Goal: Task Accomplishment & Management: Complete application form

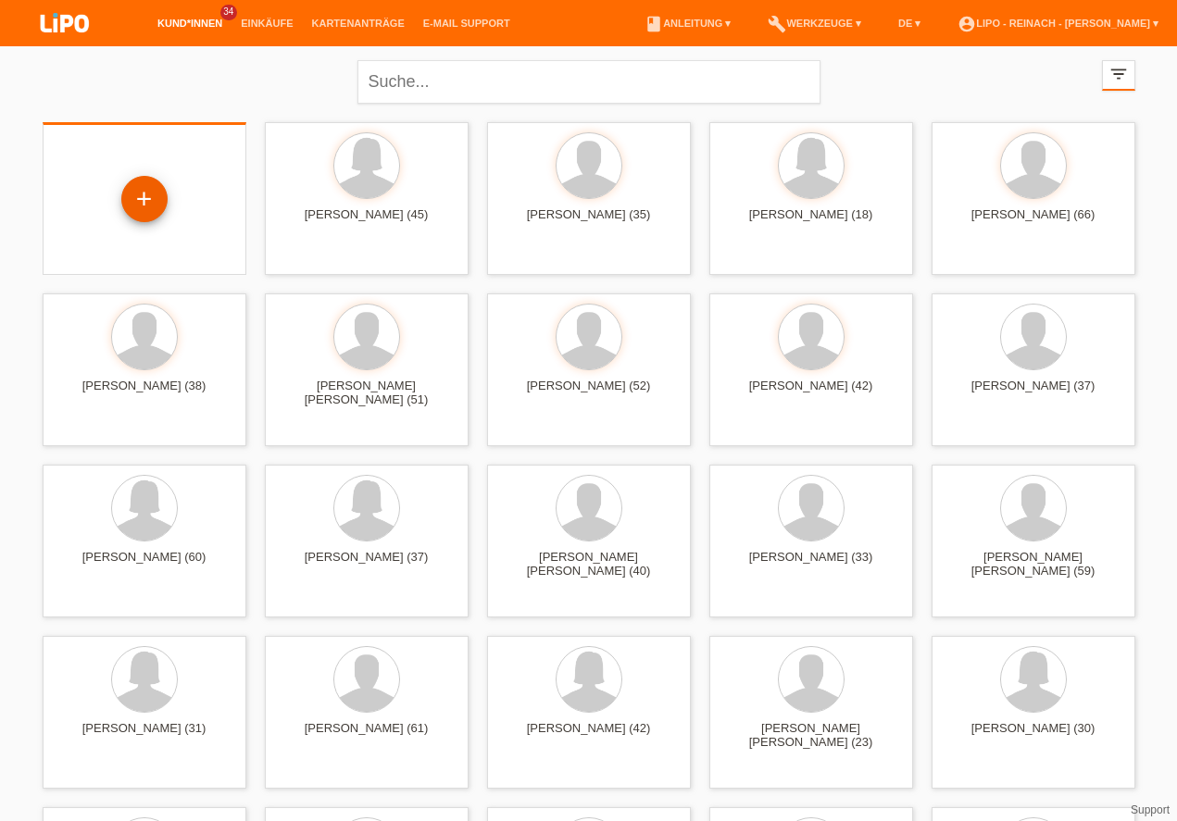
click at [147, 192] on div "+" at bounding box center [144, 198] width 44 height 31
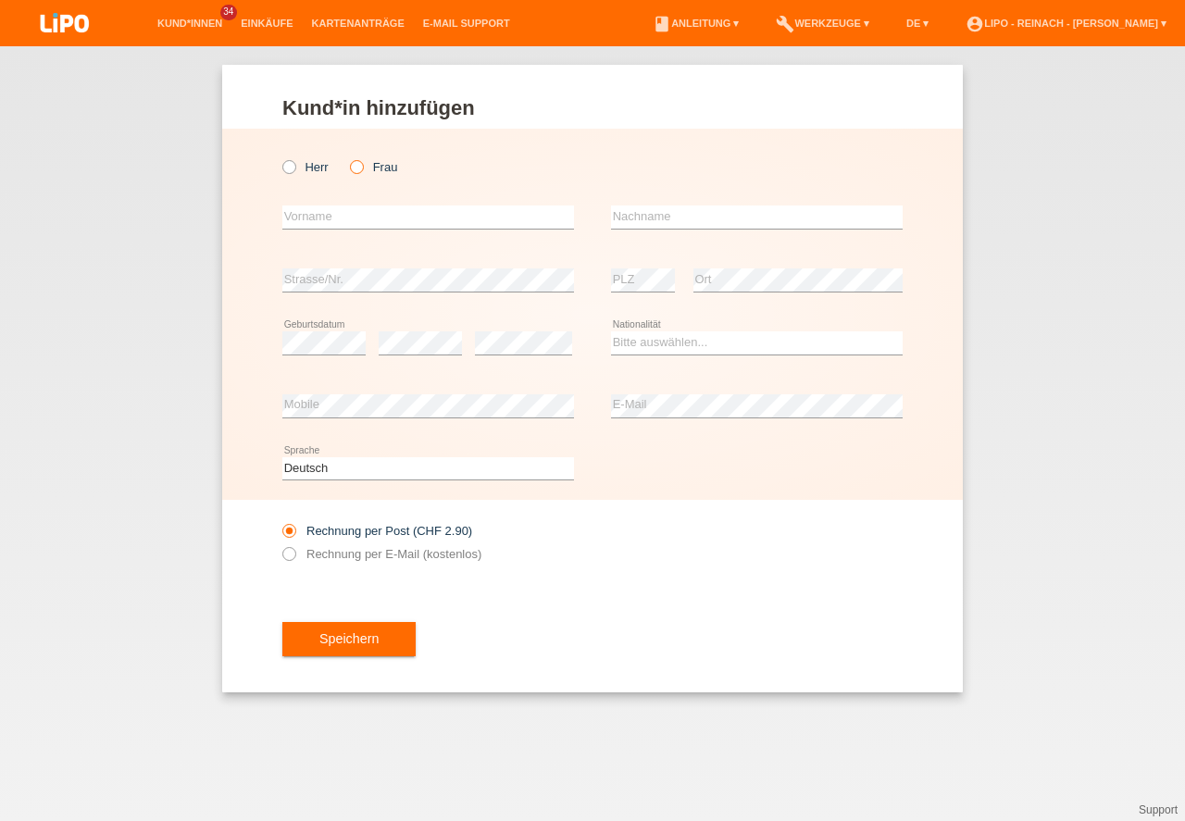
click at [347, 157] on icon at bounding box center [347, 157] width 0 height 0
click at [354, 164] on input "Frau" at bounding box center [356, 166] width 12 height 12
radio input "true"
click at [321, 219] on input "text" at bounding box center [428, 217] width 292 height 23
type input "[PERSON_NAME]"
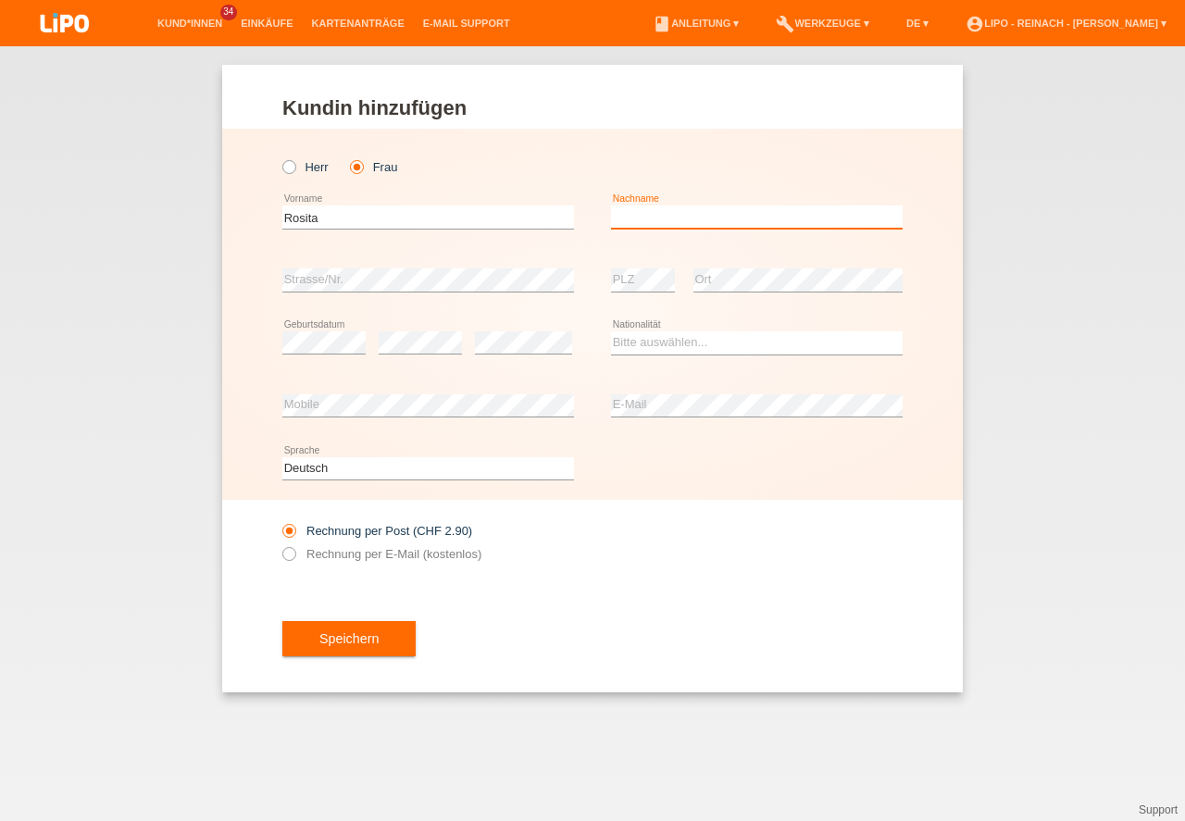
click at [666, 211] on input "text" at bounding box center [757, 217] width 292 height 23
type input "[PERSON_NAME]"
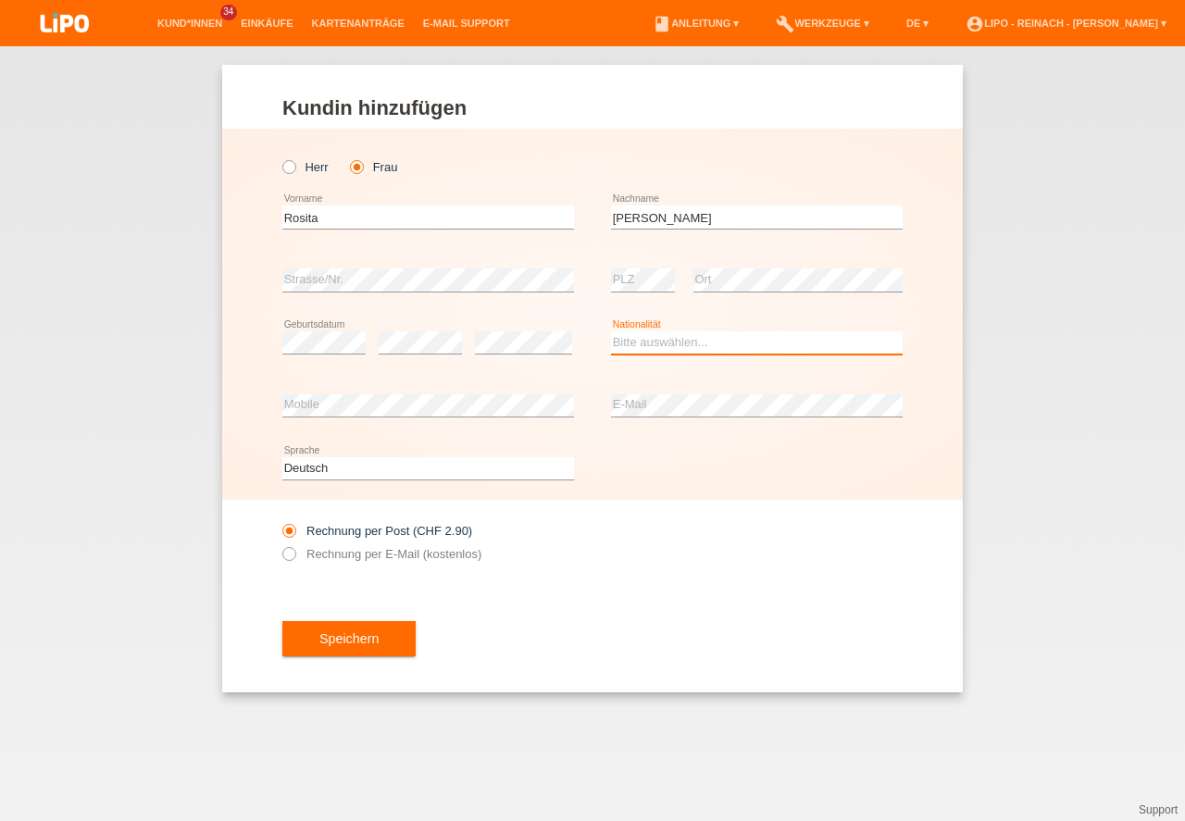
click at [713, 354] on select "Bitte auswählen... Schweiz Deutschland Liechtenstein Österreich ------------ Af…" at bounding box center [757, 342] width 292 height 22
select select "CH"
click at [0, 0] on option "Schweiz" at bounding box center [0, 0] width 0 height 0
click at [280, 544] on icon at bounding box center [280, 544] width 0 height 0
click at [293, 554] on input "Rechnung per E-Mail (kostenlos)" at bounding box center [288, 558] width 12 height 23
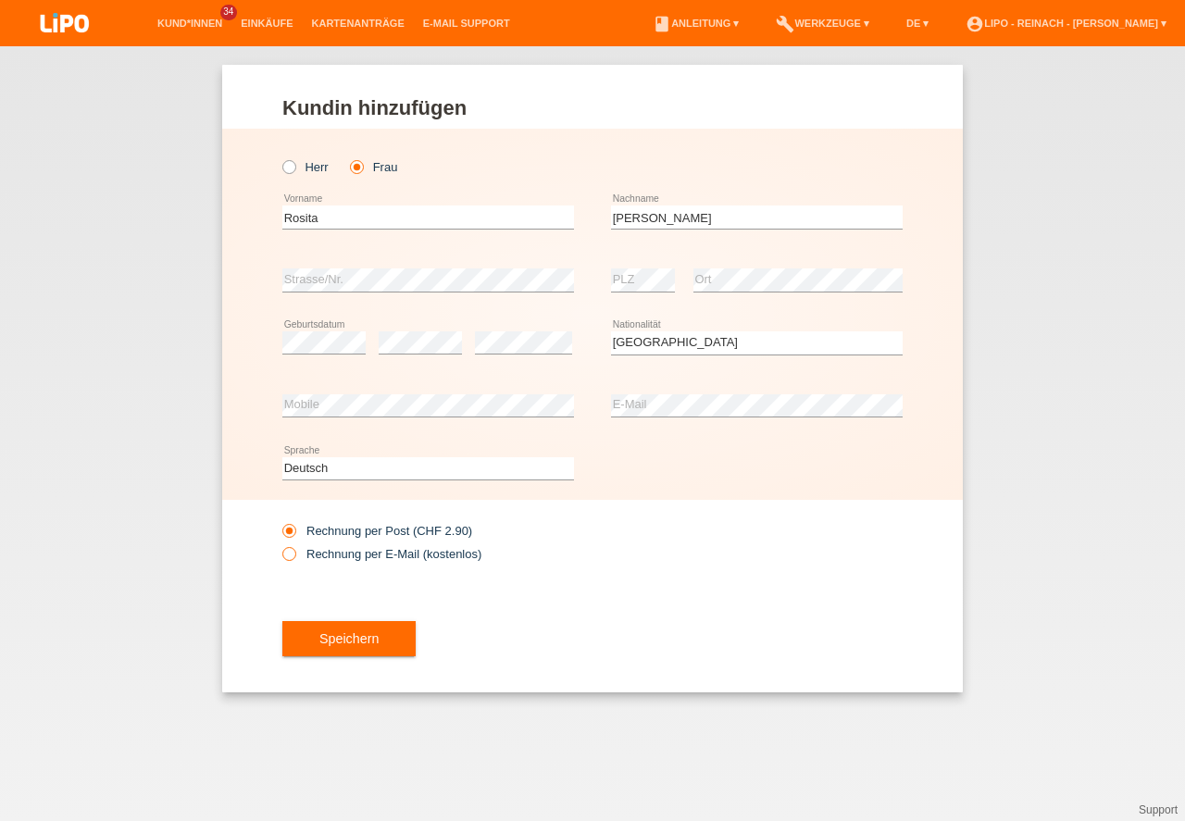
radio input "true"
click at [357, 650] on button "Speichern" at bounding box center [348, 638] width 133 height 35
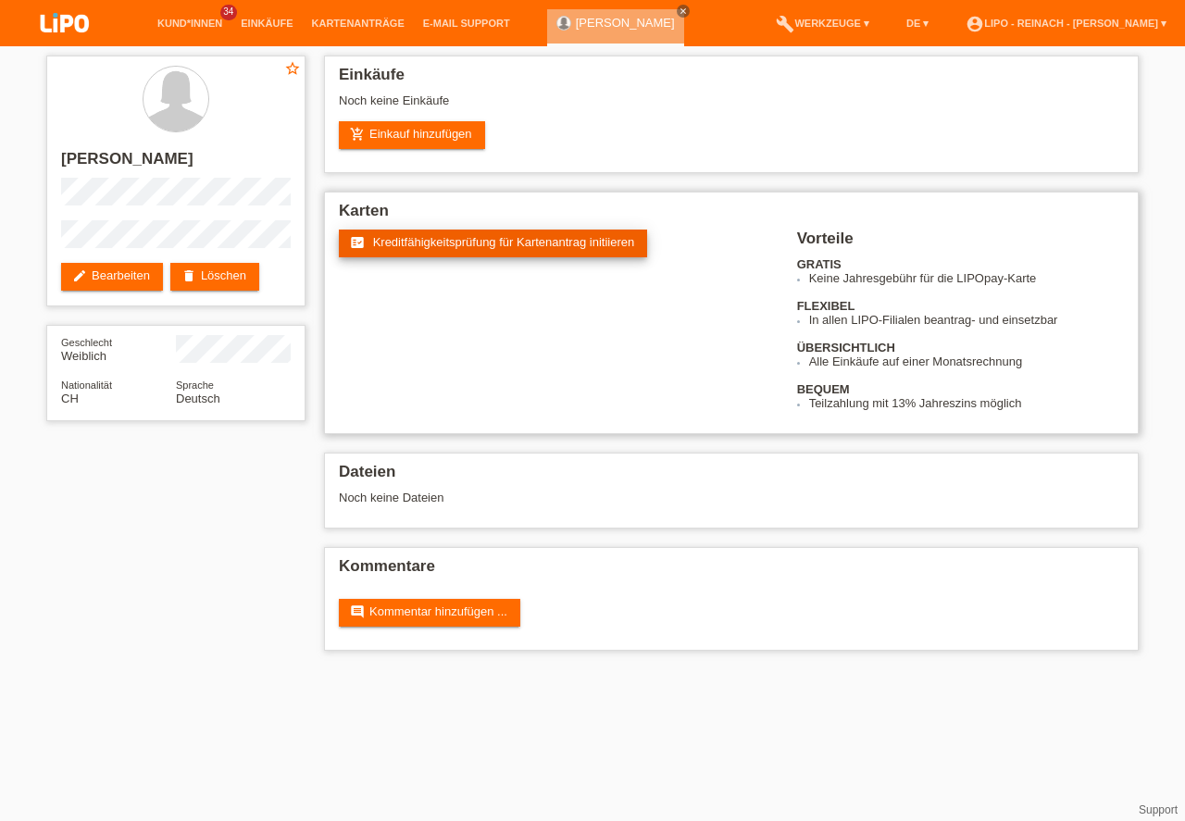
click at [519, 246] on span "Kreditfähigkeitsprüfung für Kartenantrag initiieren" at bounding box center [504, 242] width 262 height 14
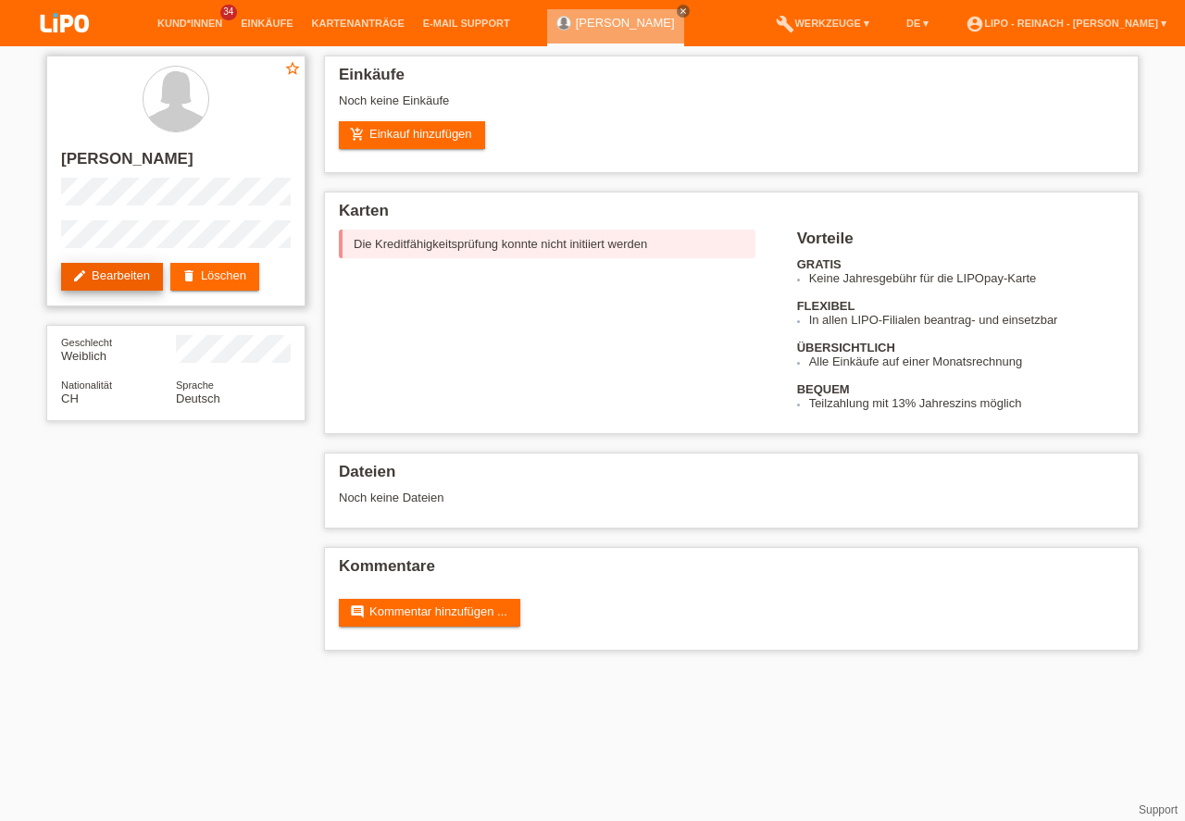
click at [131, 275] on link "edit Bearbeiten" at bounding box center [112, 277] width 102 height 28
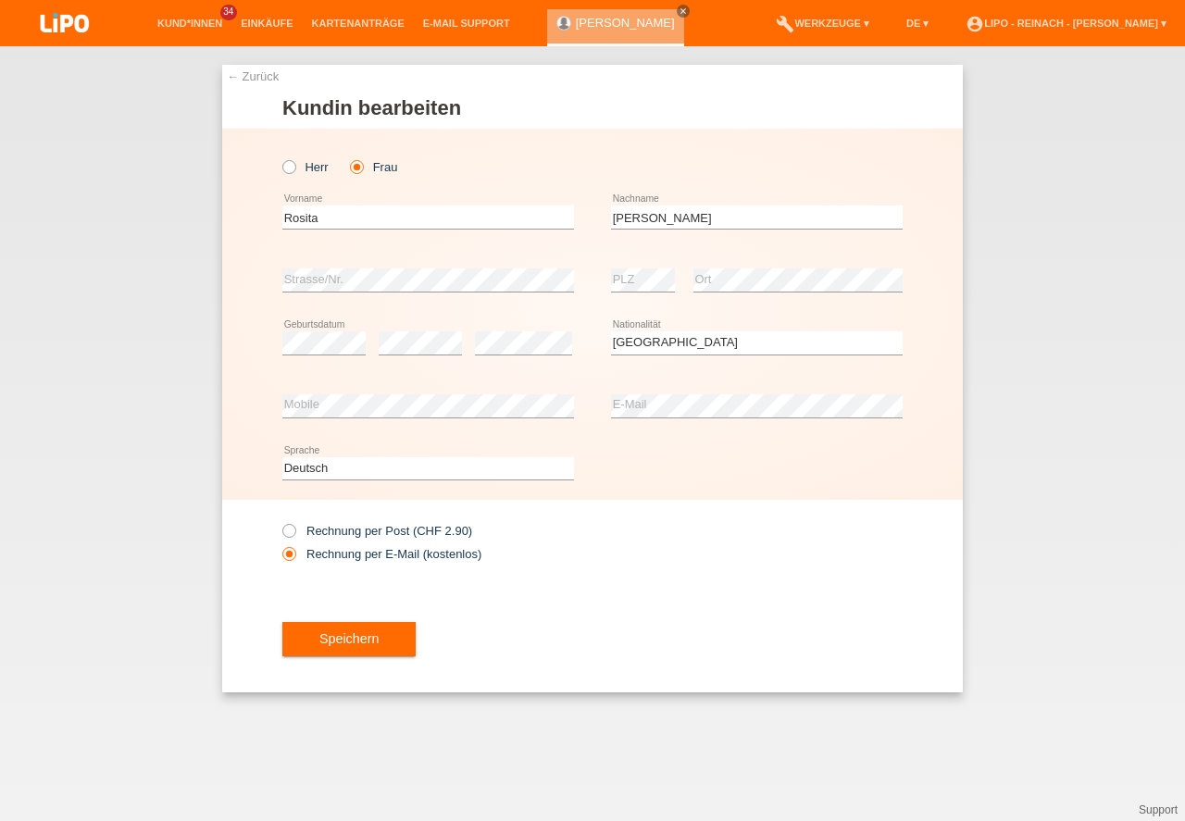
select select "CH"
click at [355, 648] on button "Speichern" at bounding box center [348, 639] width 133 height 35
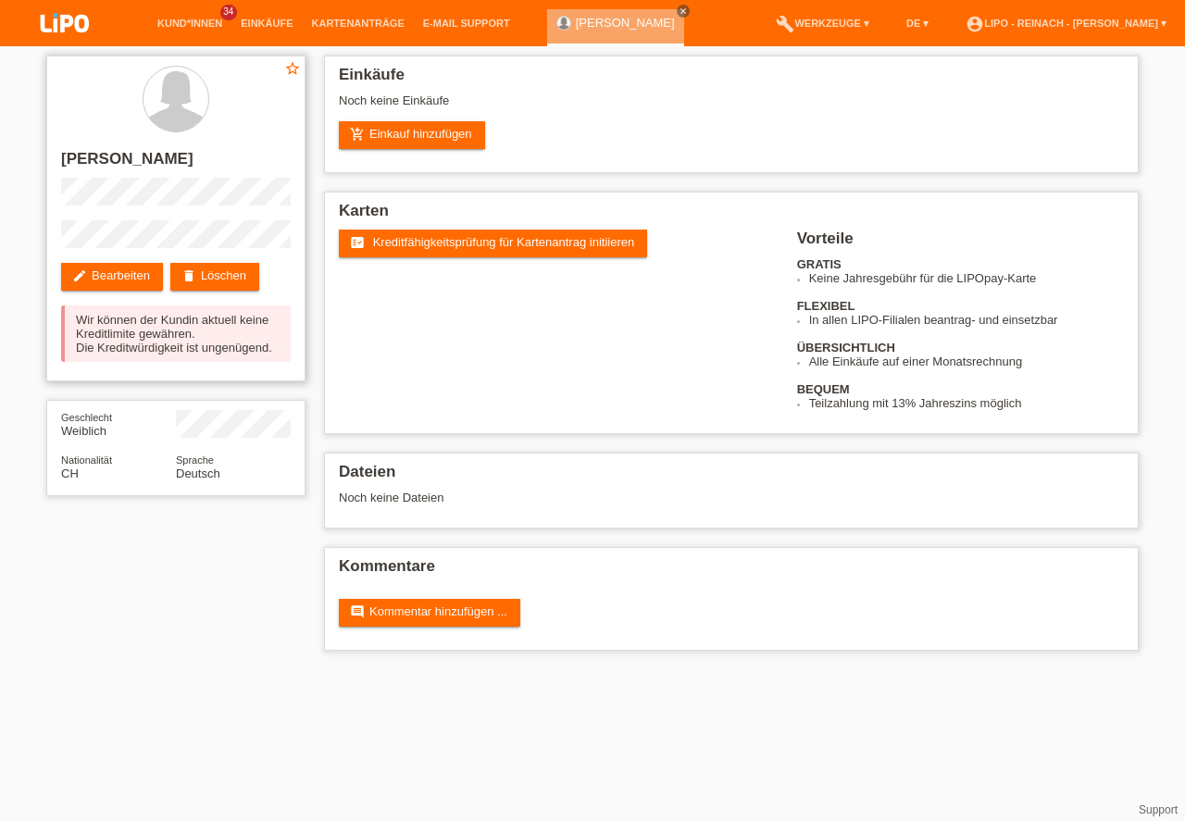
click at [247, 261] on div "star_border Rosita Nyffenegger-Muhamad edit Bearbeiten delete Löschen Wir könne…" at bounding box center [175, 219] width 259 height 326
click at [231, 277] on link "delete Löschen" at bounding box center [214, 277] width 89 height 28
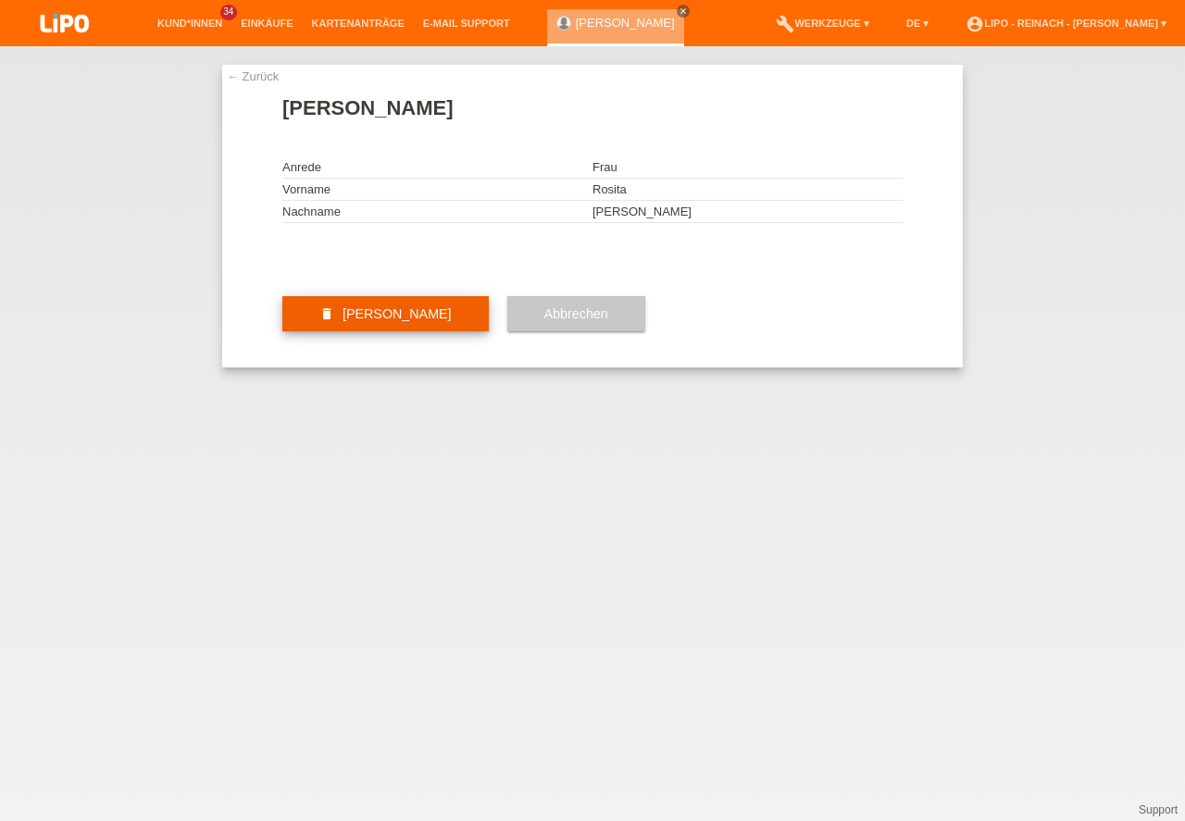
click at [369, 331] on button "delete [PERSON_NAME]" at bounding box center [385, 313] width 206 height 35
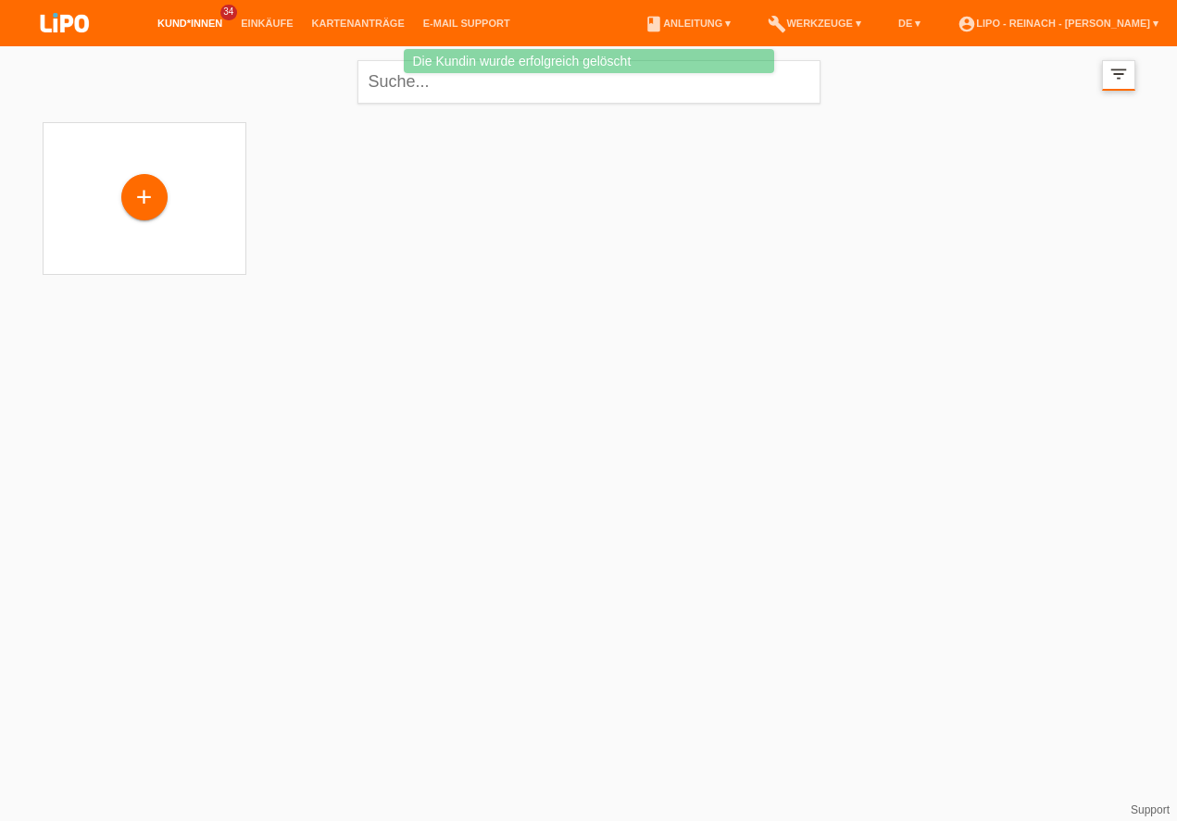
click at [1114, 80] on icon "filter_list" at bounding box center [1118, 74] width 20 height 20
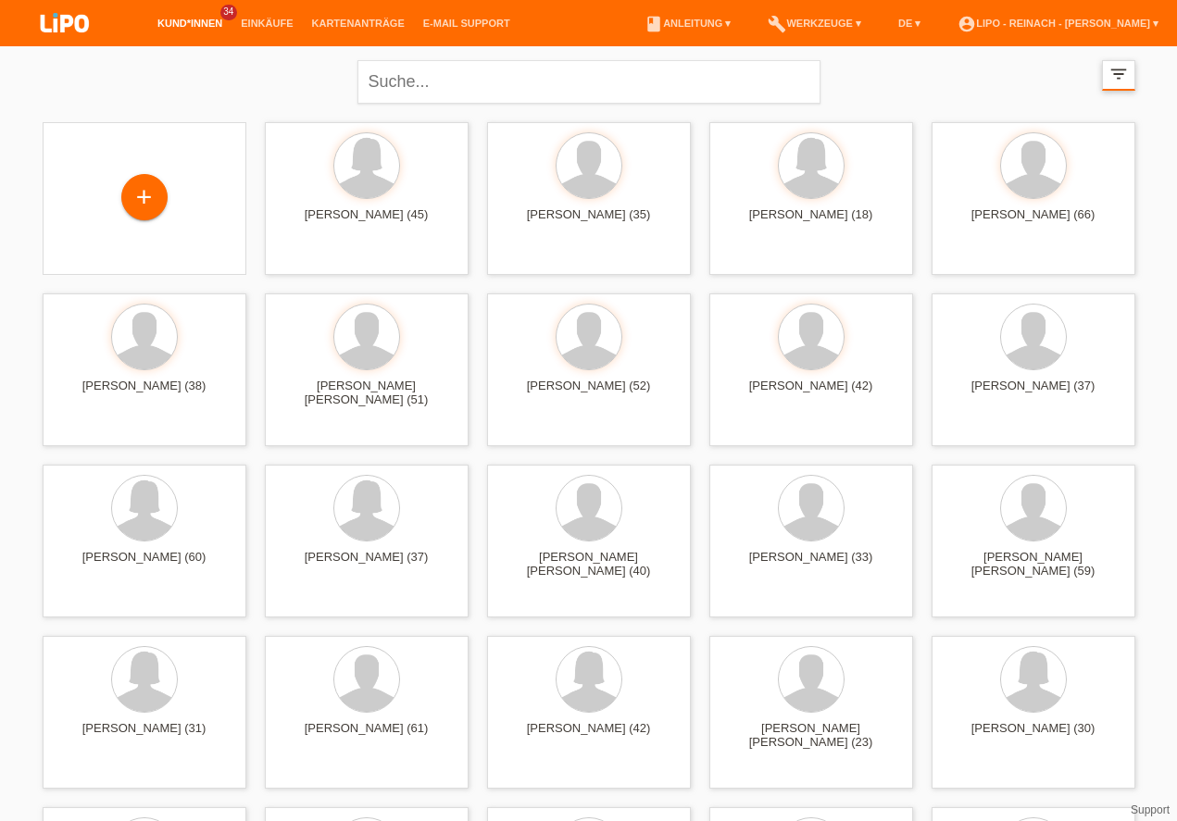
click at [1117, 75] on icon "filter_list" at bounding box center [1118, 74] width 20 height 20
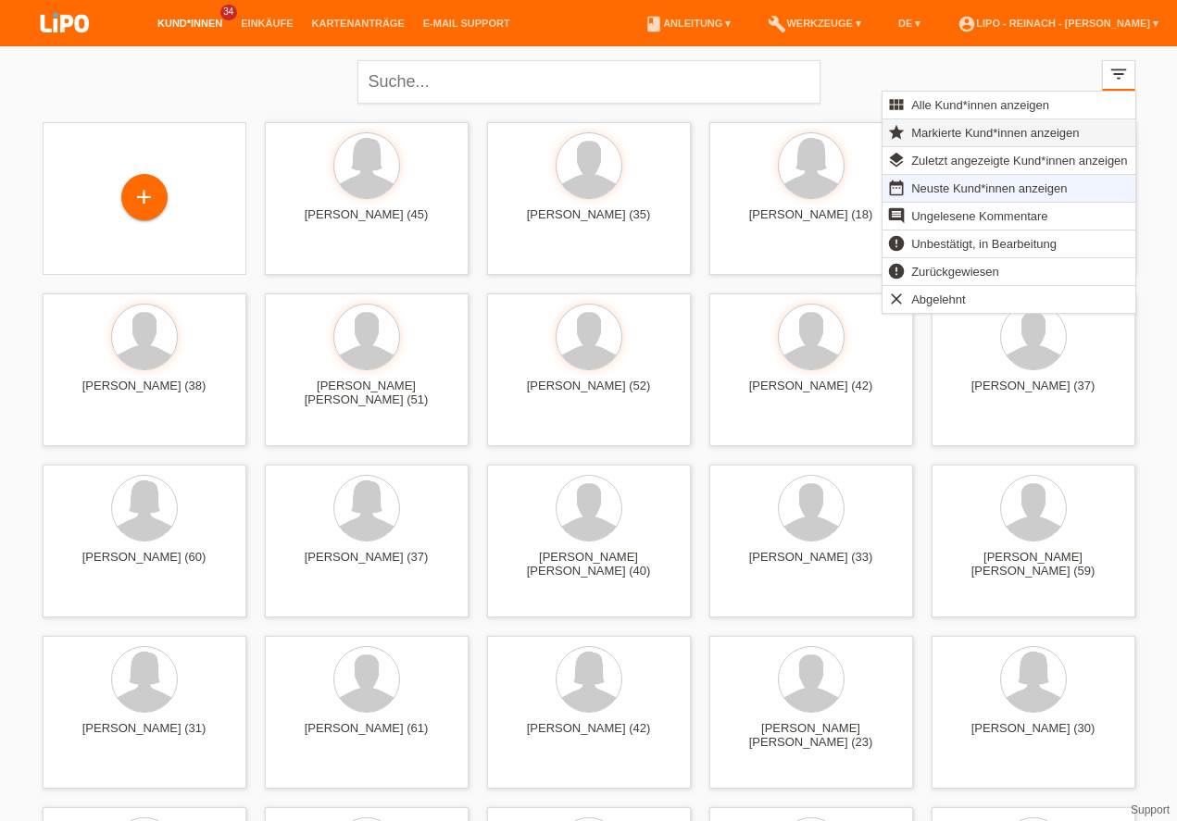
click at [951, 131] on span "Markierte Kund*innen anzeigen" at bounding box center [994, 132] width 173 height 22
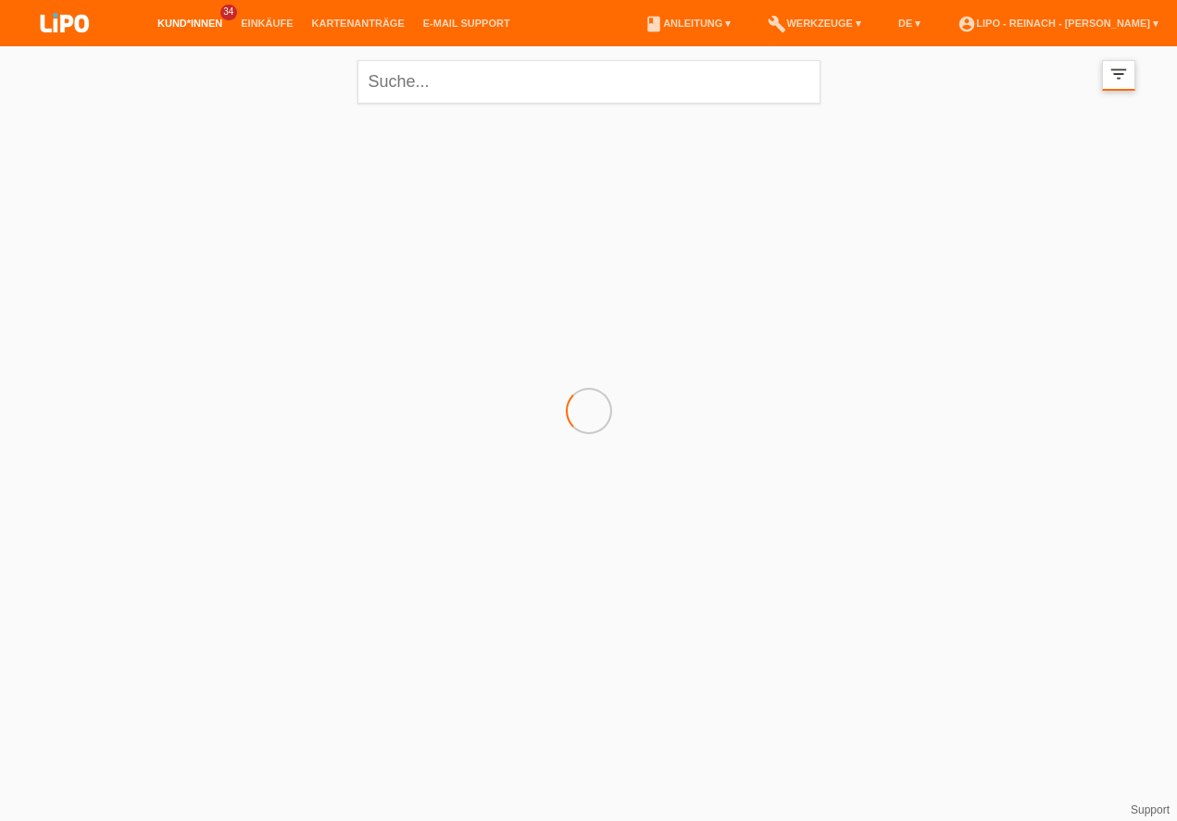
click at [1125, 72] on icon "filter_list" at bounding box center [1118, 74] width 20 height 20
click at [1125, 72] on icon "filter_list" at bounding box center [1122, 74] width 20 height 20
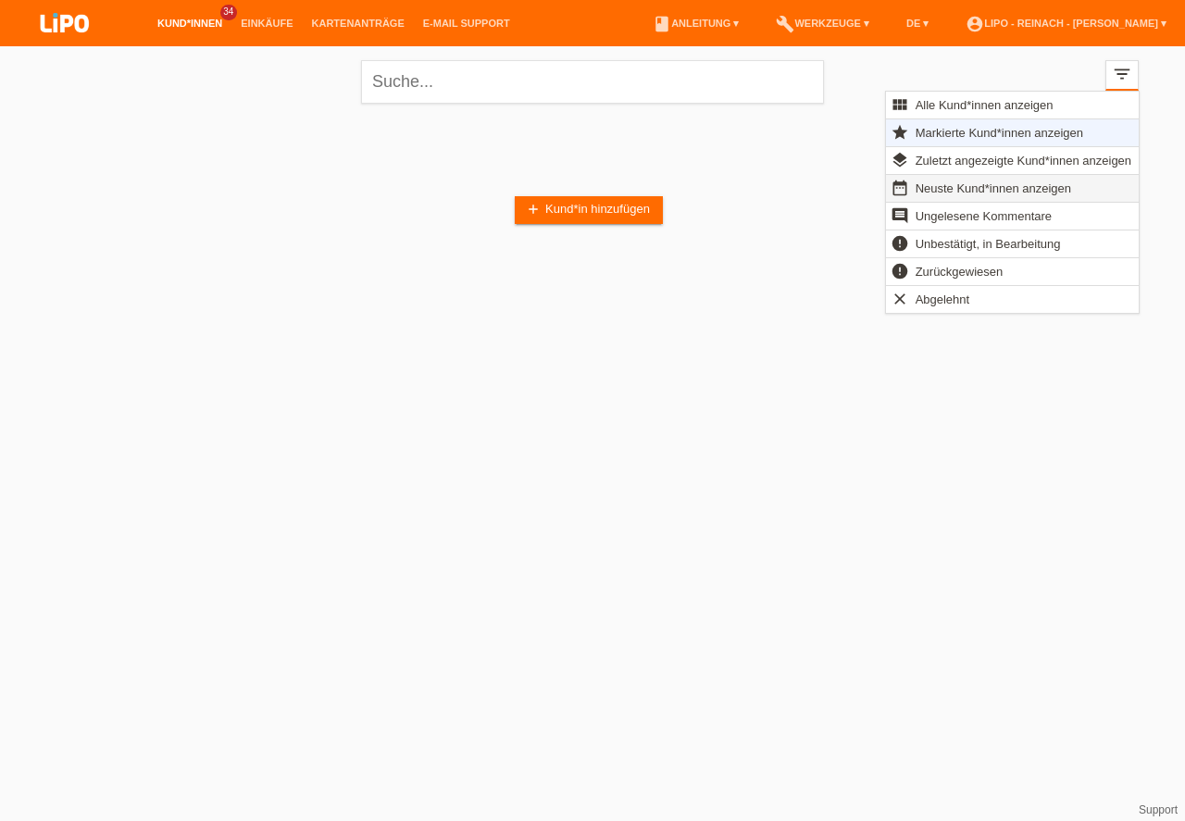
click at [948, 187] on span "Neuste Kund*innen anzeigen" at bounding box center [993, 188] width 161 height 22
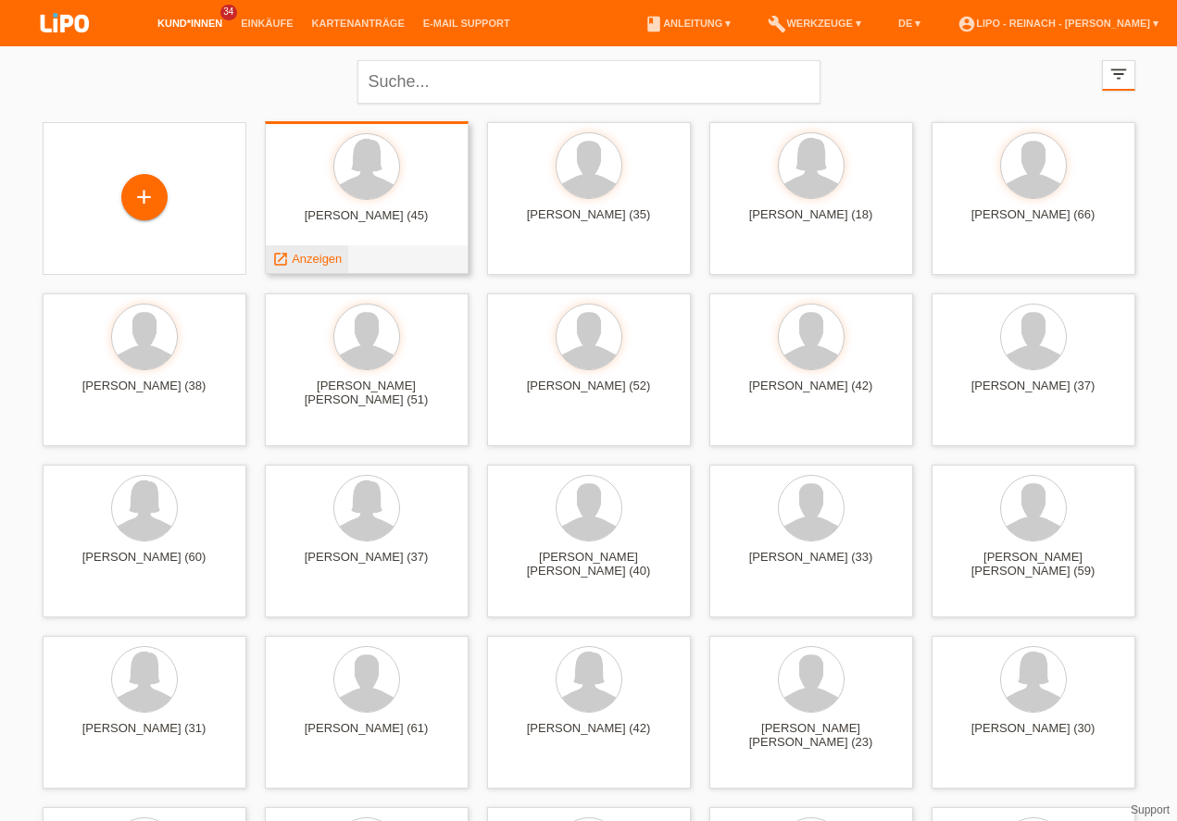
click at [328, 263] on span "Anzeigen" at bounding box center [317, 259] width 50 height 14
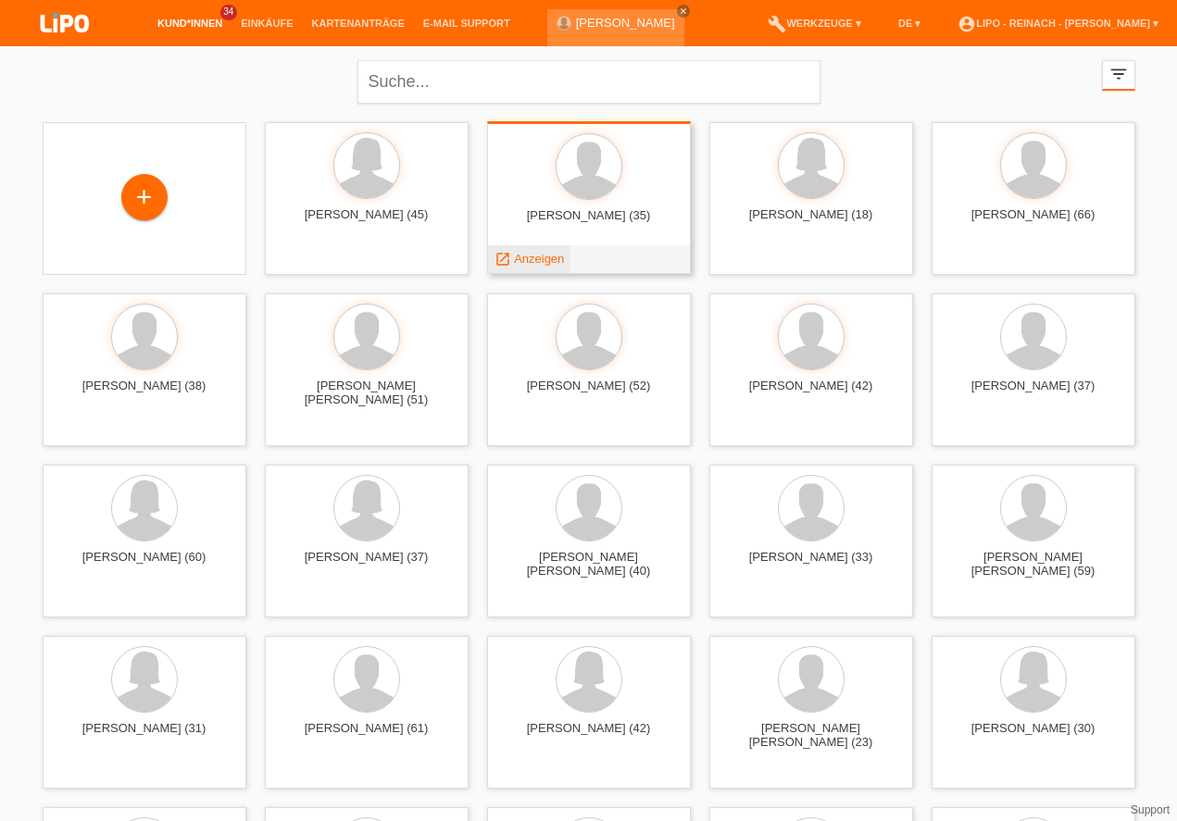
click at [528, 258] on span "Anzeigen" at bounding box center [539, 259] width 50 height 14
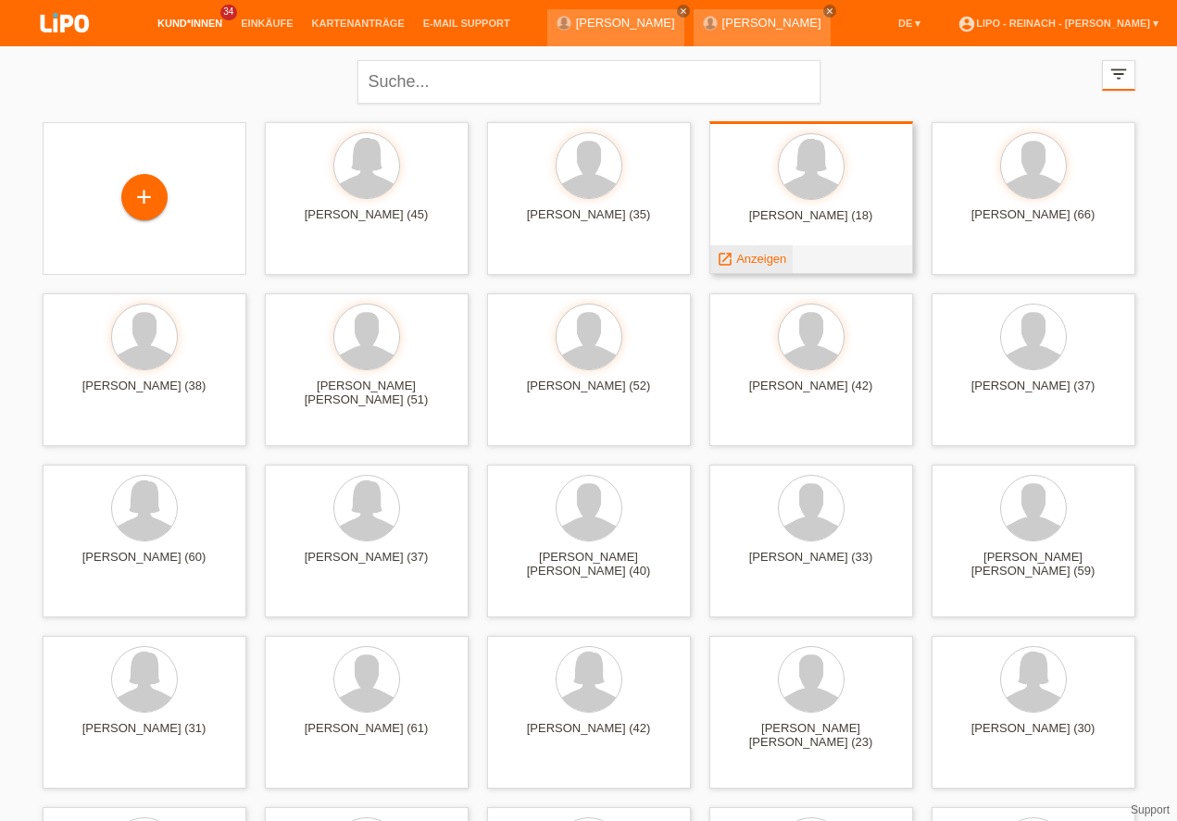
click at [773, 256] on span "Anzeigen" at bounding box center [761, 259] width 50 height 14
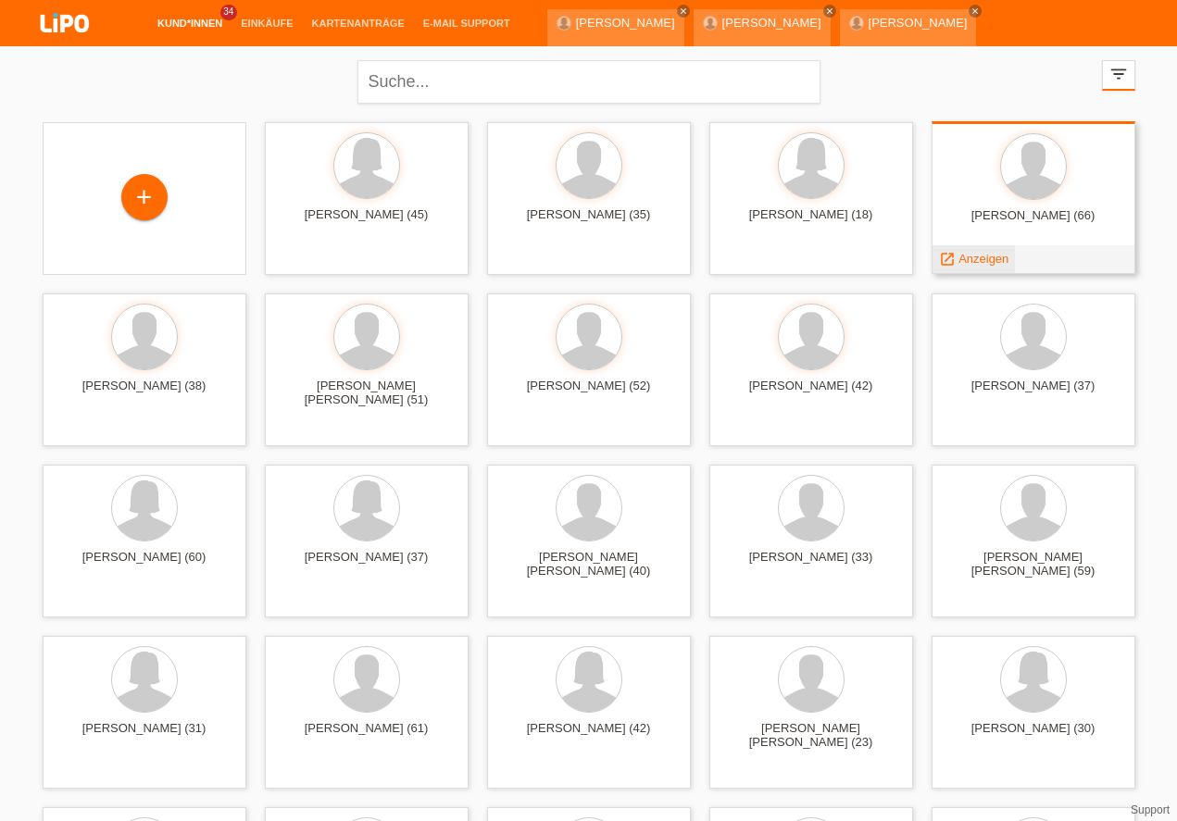
click at [972, 259] on span "Anzeigen" at bounding box center [983, 259] width 50 height 14
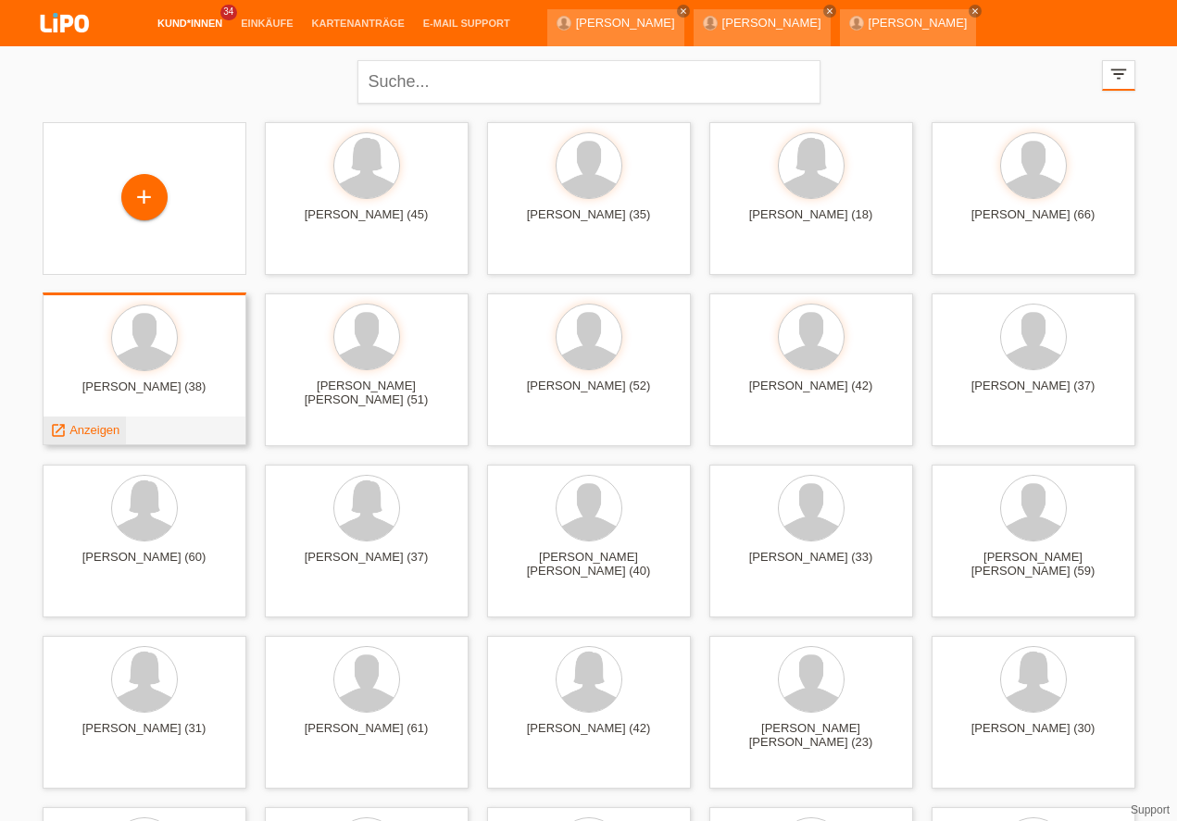
click at [100, 429] on span "Anzeigen" at bounding box center [94, 430] width 50 height 14
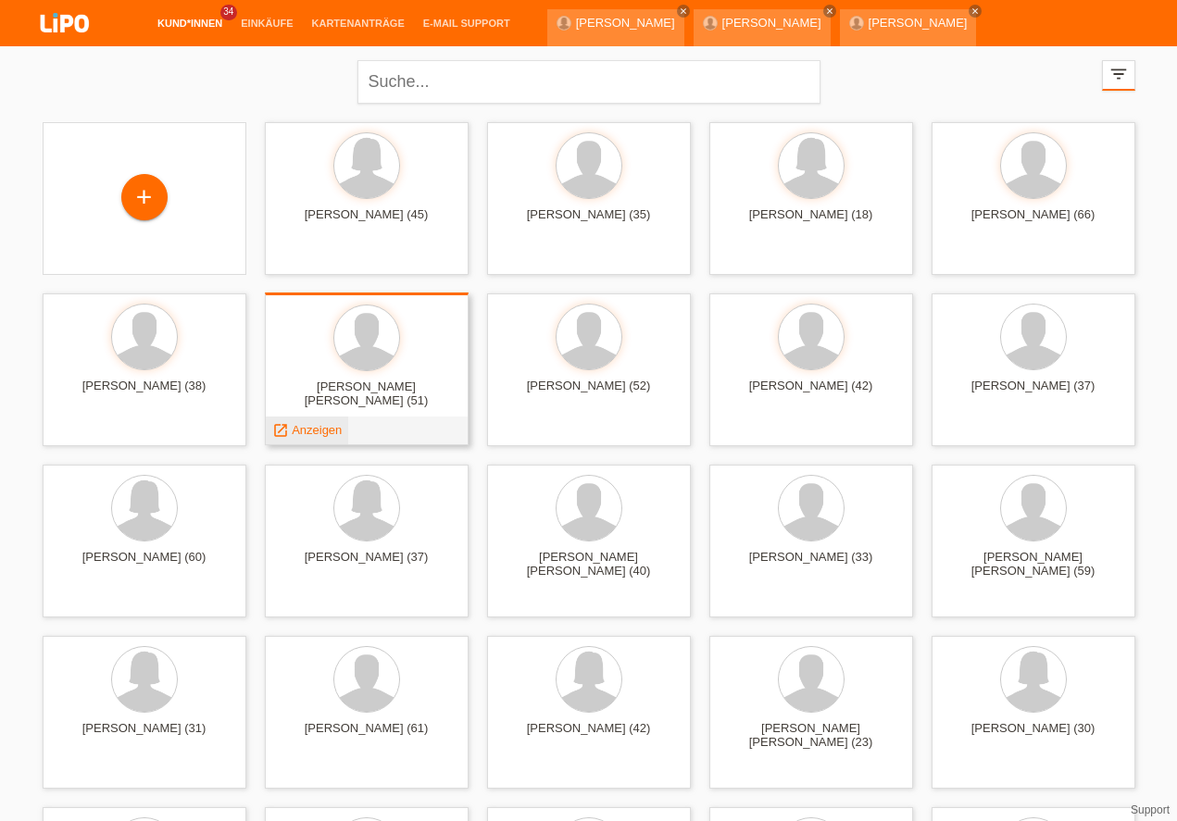
click at [319, 432] on span "Anzeigen" at bounding box center [317, 430] width 50 height 14
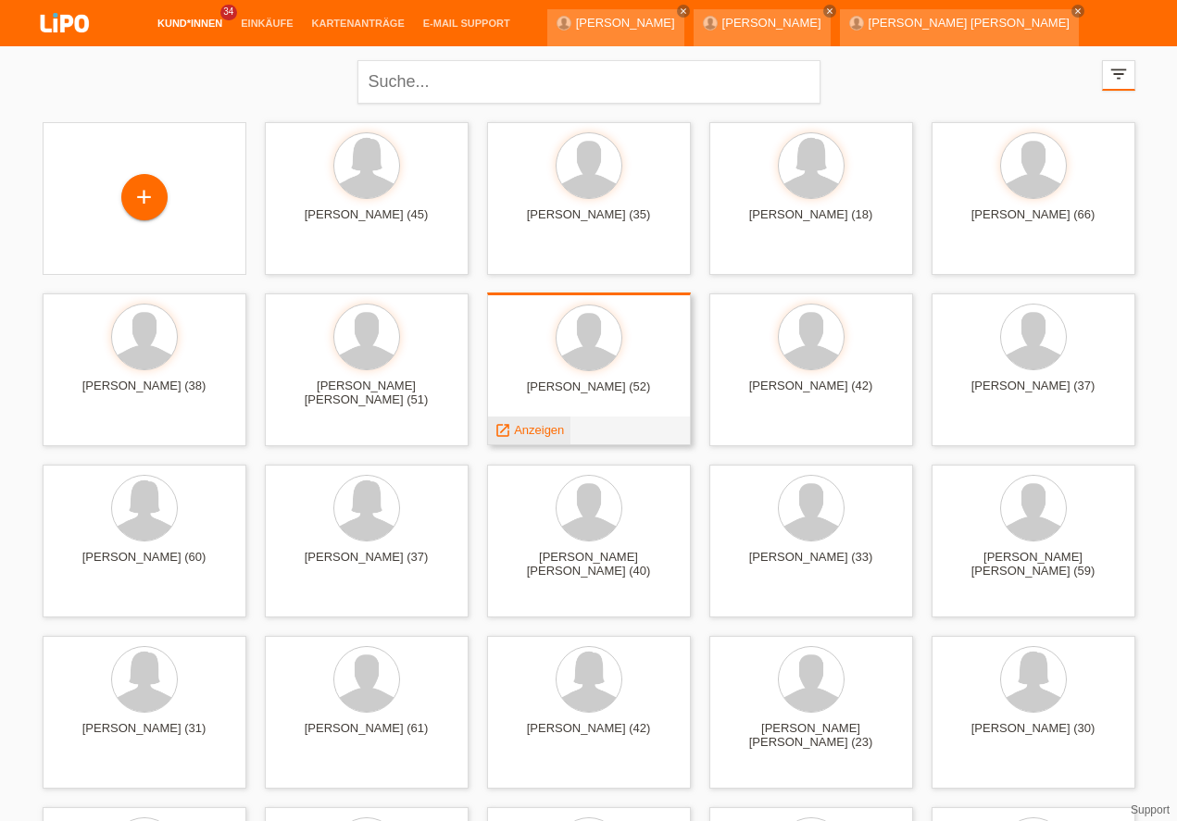
click at [541, 424] on span "Anzeigen" at bounding box center [539, 430] width 50 height 14
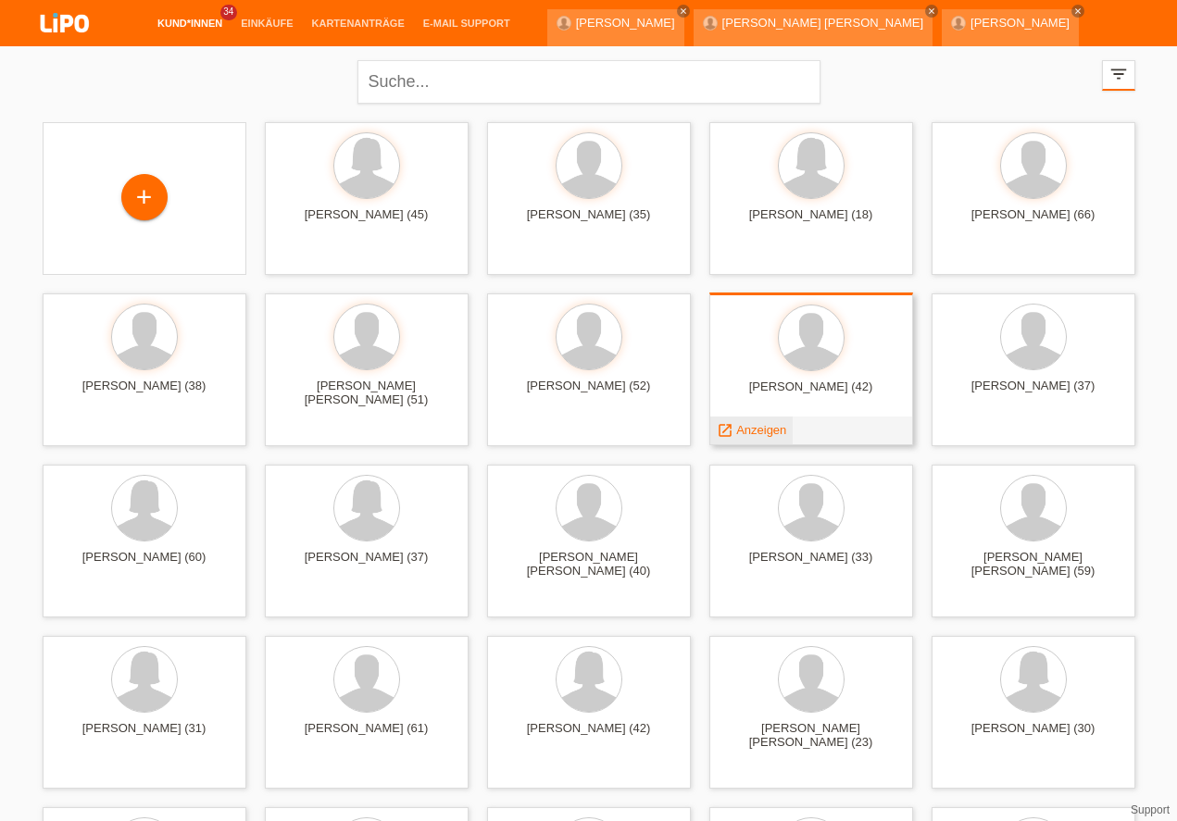
click at [756, 435] on span "Anzeigen" at bounding box center [761, 430] width 50 height 14
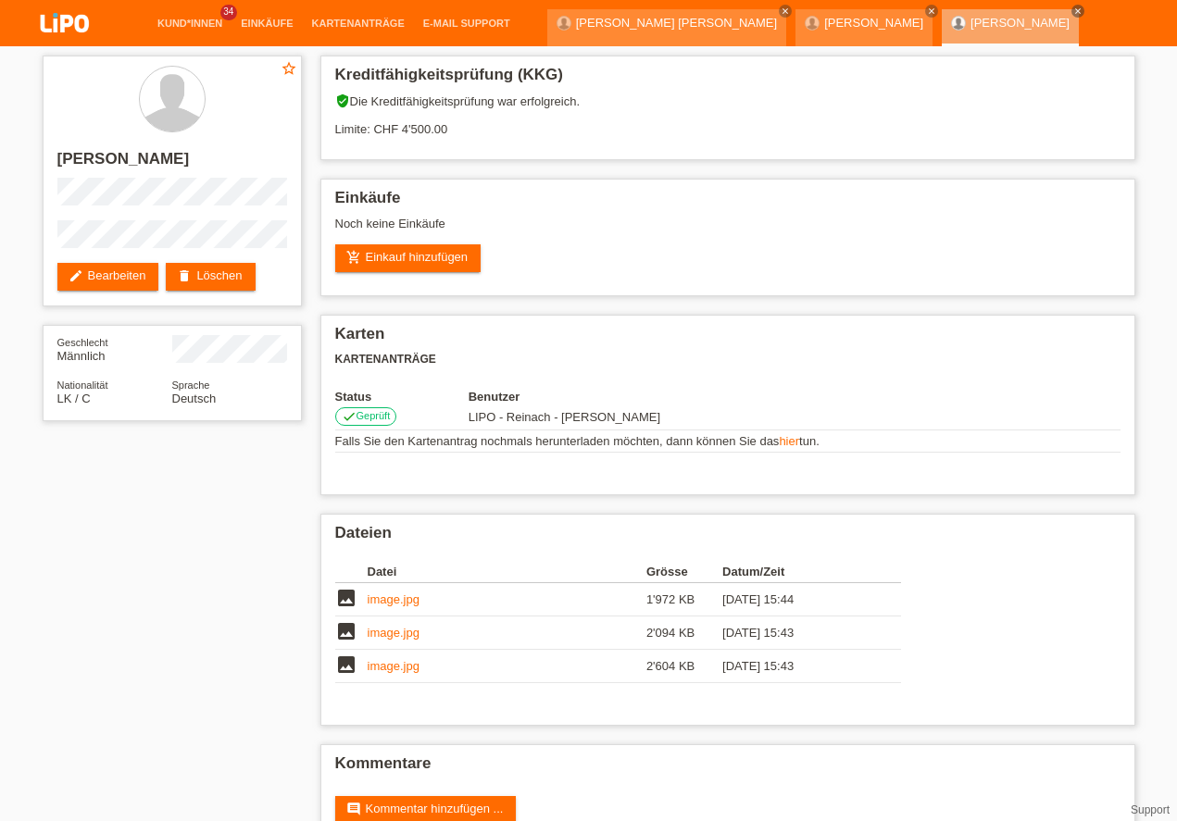
click at [66, 23] on img at bounding box center [65, 24] width 93 height 49
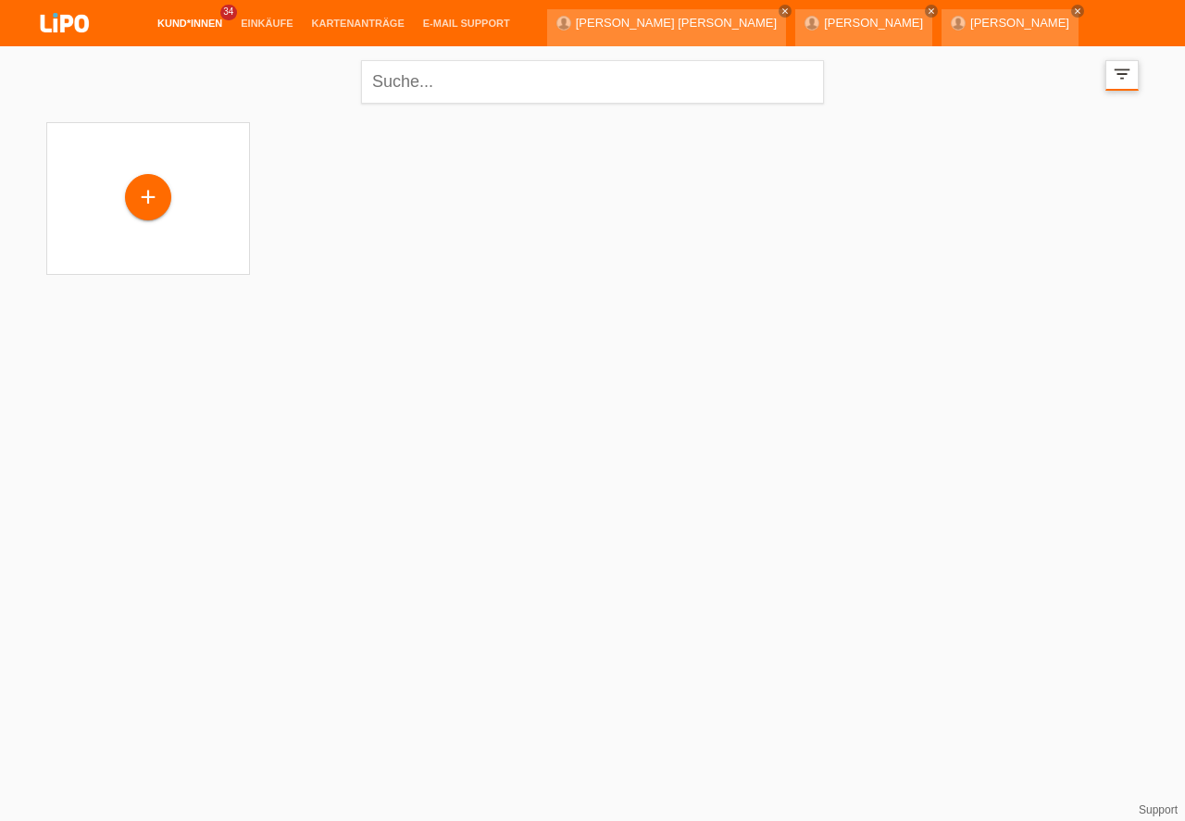
click at [1126, 72] on icon "filter_list" at bounding box center [1122, 74] width 20 height 20
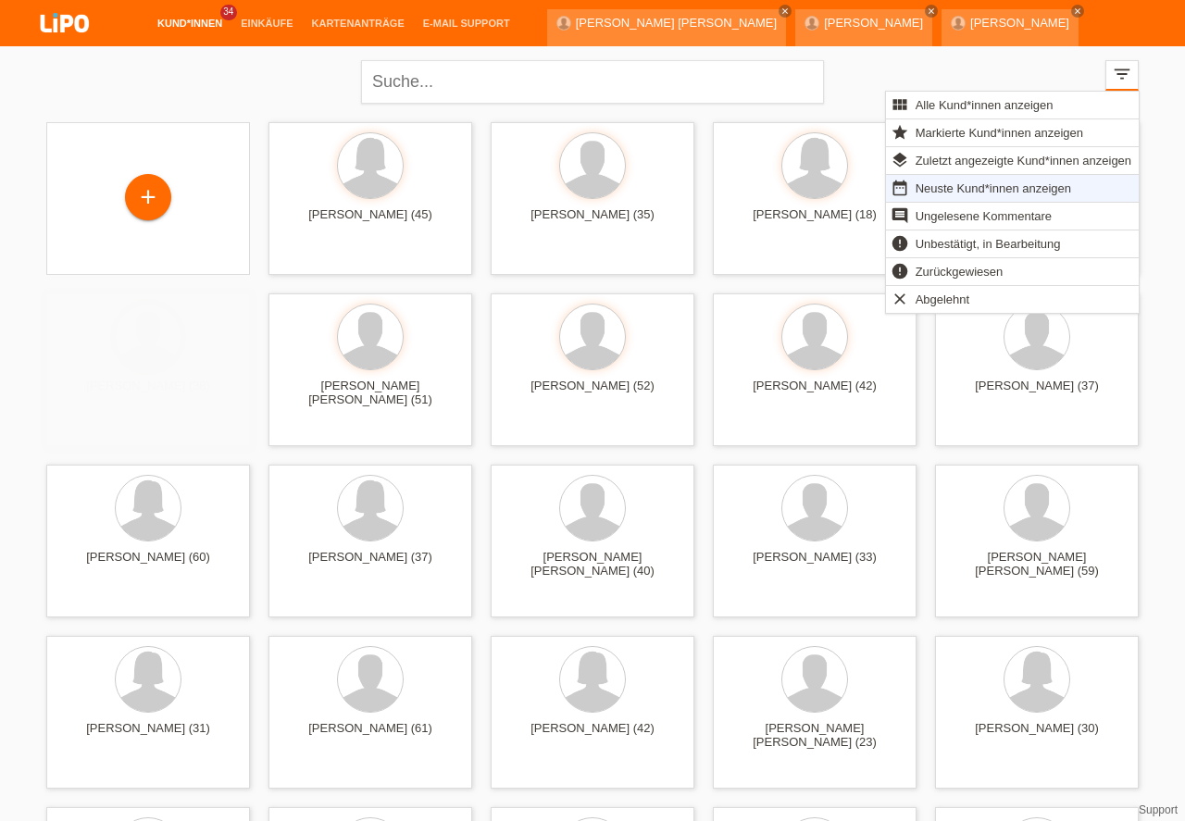
click at [752, 372] on div at bounding box center [815, 338] width 174 height 69
click at [949, 187] on span "Neuste Kund*innen anzeigen" at bounding box center [993, 188] width 161 height 22
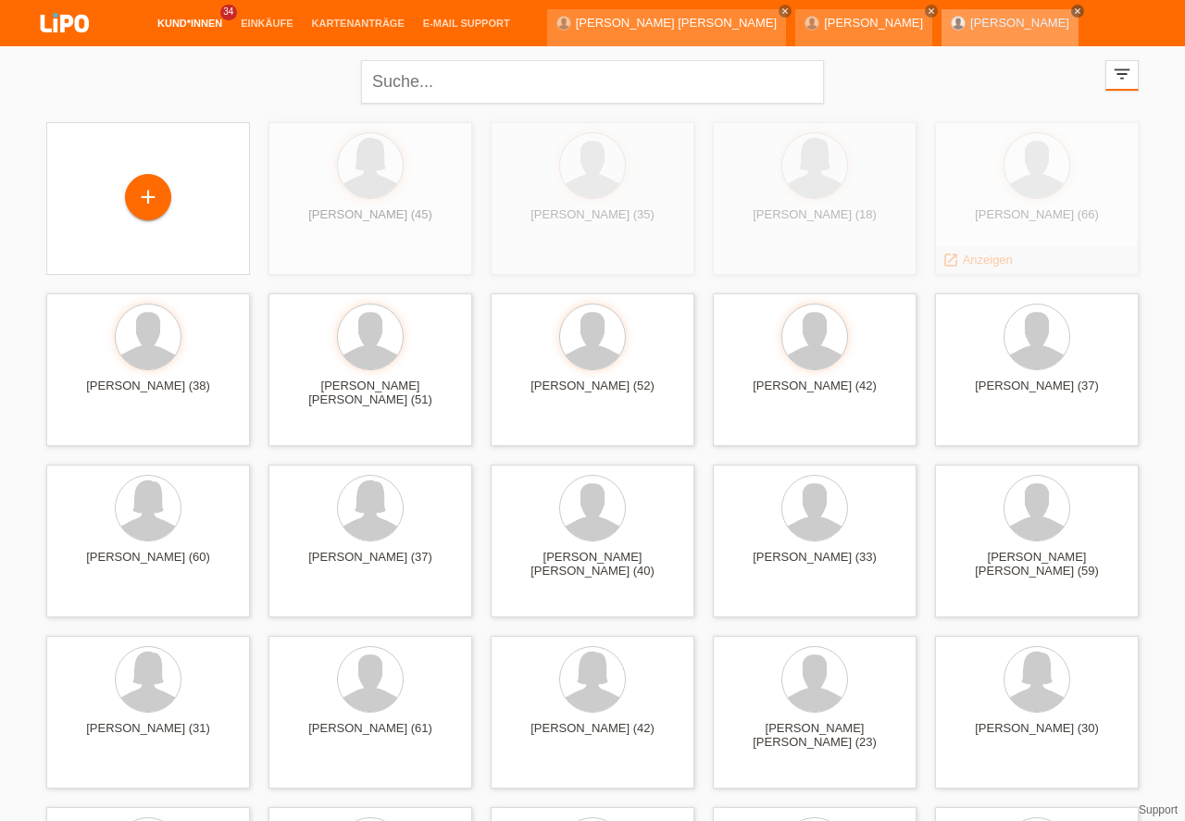
click at [1073, 15] on icon "close" at bounding box center [1077, 10] width 9 height 9
click at [968, 46] on li "account_circle LIPO - Reinach - [PERSON_NAME] ▾" at bounding box center [1065, 69] width 219 height 47
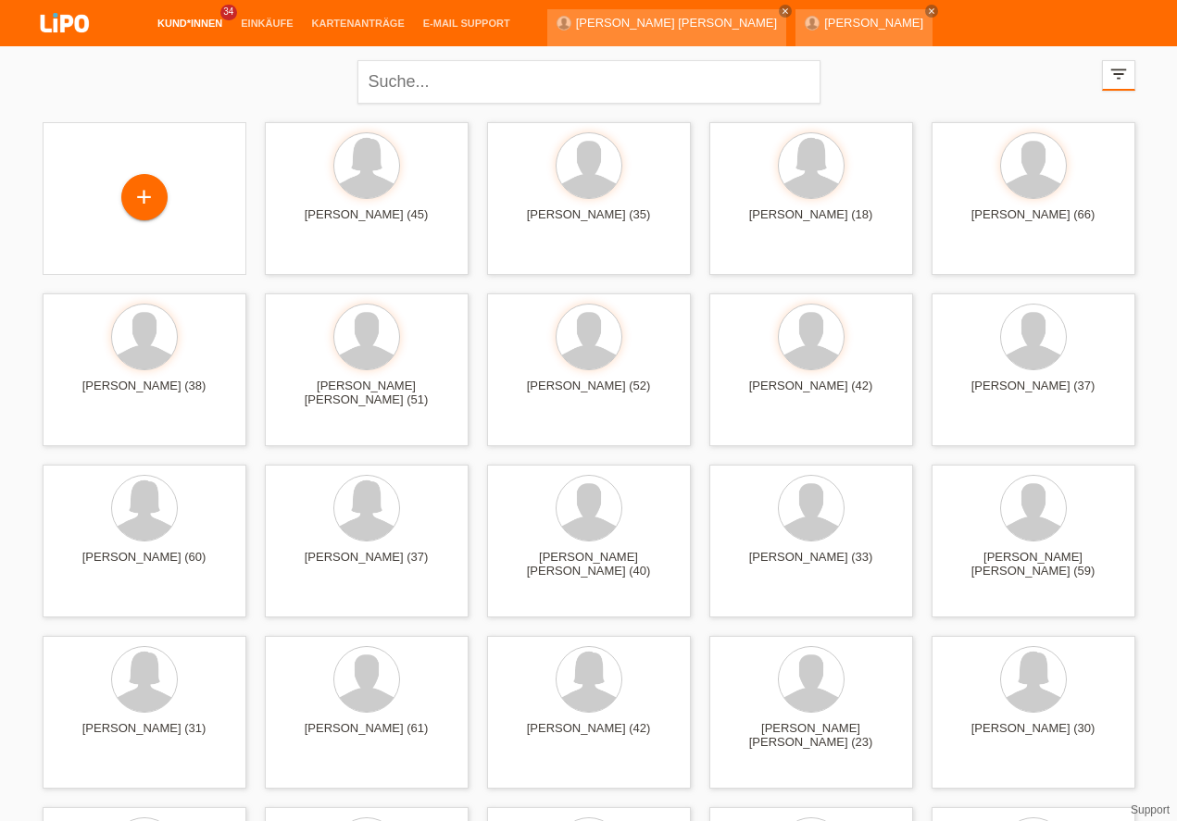
click at [808, 6] on div "[PERSON_NAME] [PERSON_NAME] close [PERSON_NAME] close" at bounding box center [744, 23] width 394 height 46
click at [927, 9] on icon "close" at bounding box center [931, 10] width 9 height 9
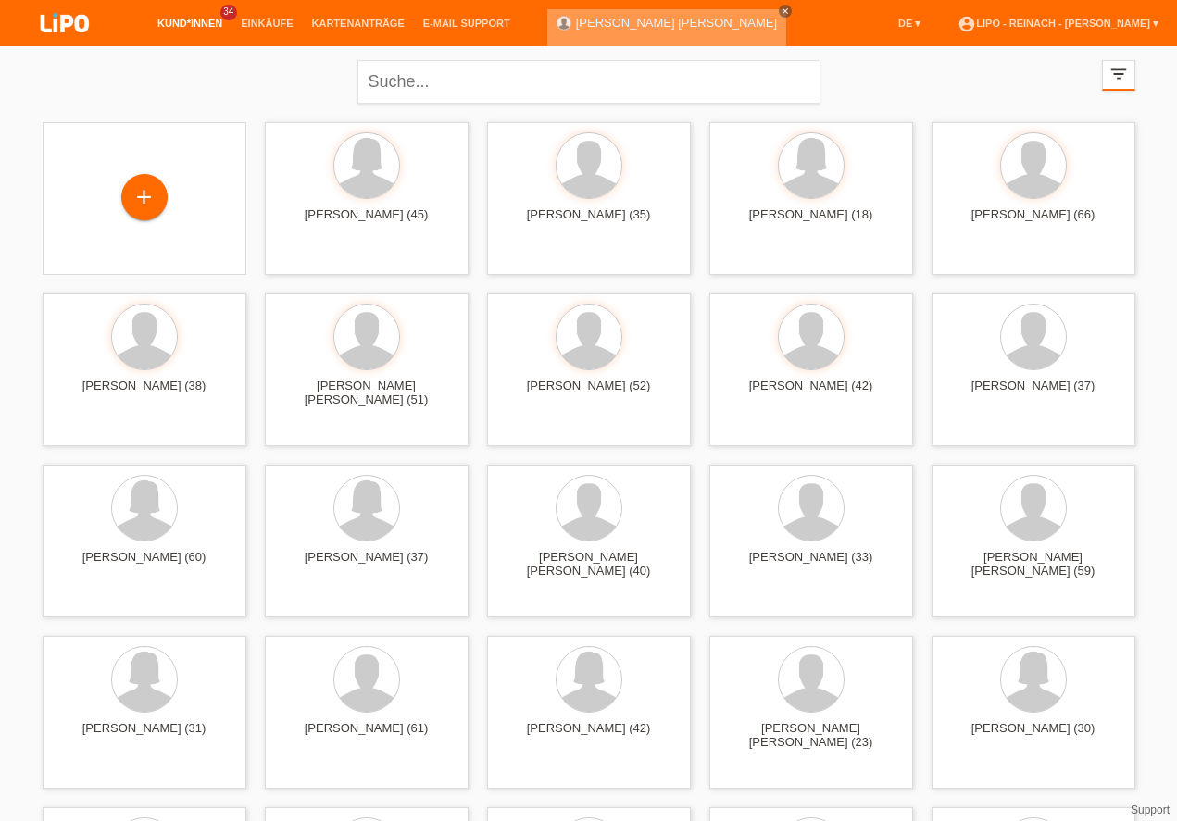
click at [781, 6] on icon "close" at bounding box center [785, 10] width 9 height 9
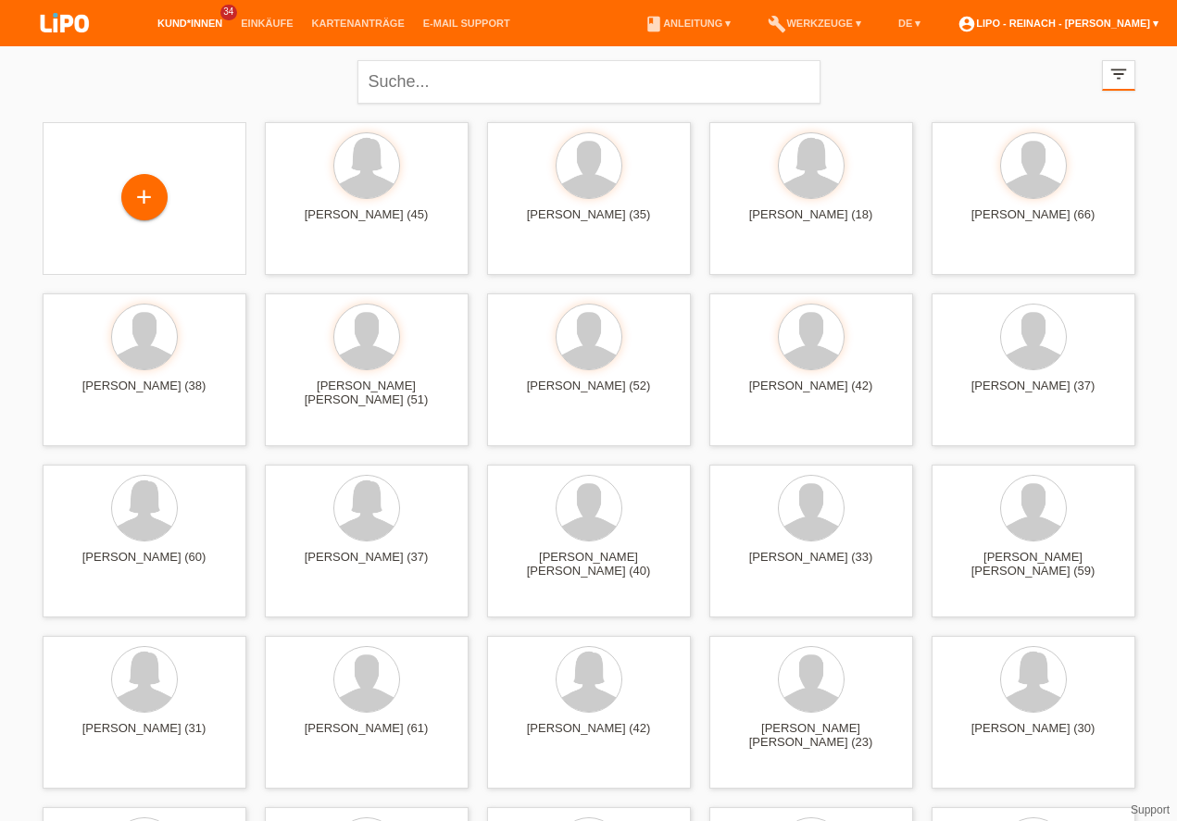
click at [1110, 25] on link "account_circle LIPO - Reinach - [PERSON_NAME] ▾" at bounding box center [1057, 23] width 219 height 11
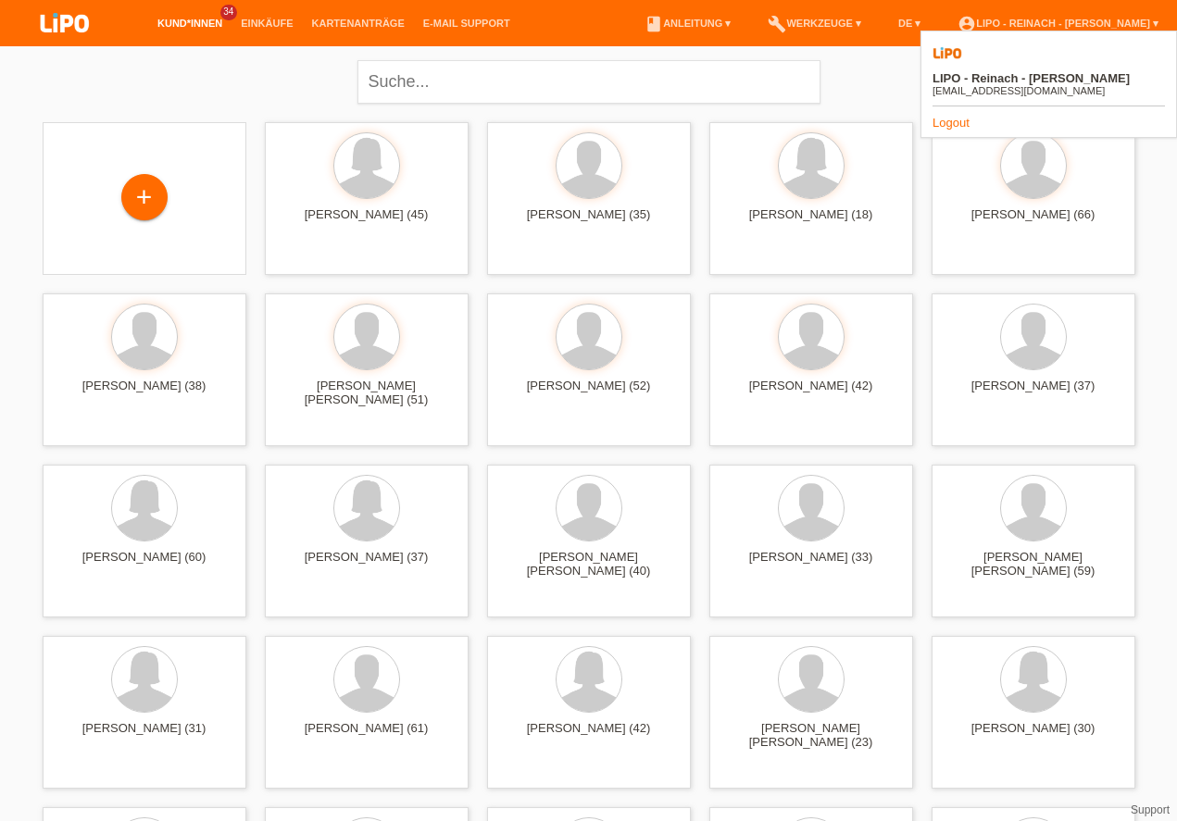
click at [963, 116] on link "Logout" at bounding box center [950, 123] width 37 height 14
